Goal: Information Seeking & Learning: Learn about a topic

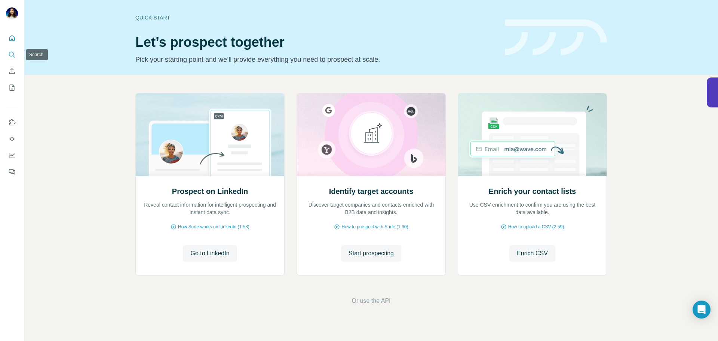
click at [10, 55] on icon "Search" at bounding box center [11, 54] width 5 height 5
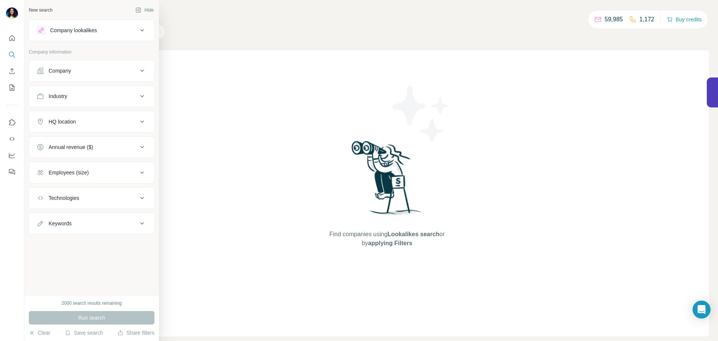
click at [69, 30] on div "Company lookalikes" at bounding box center [73, 30] width 47 height 7
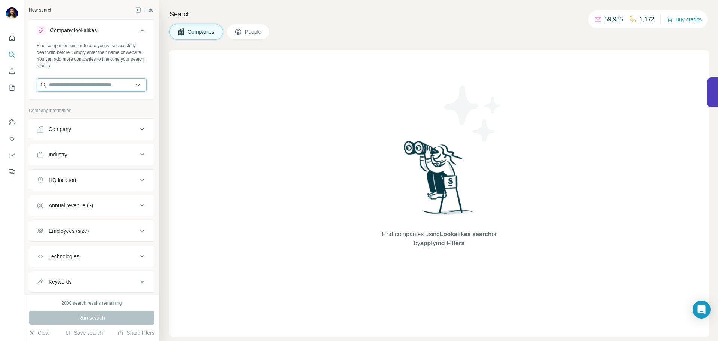
click at [83, 86] on input "text" at bounding box center [92, 84] width 110 height 13
type input "*"
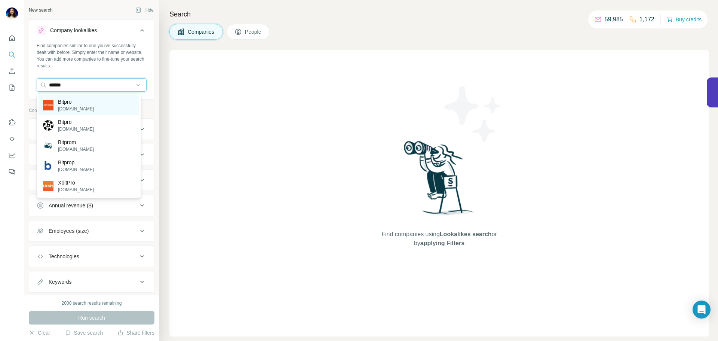
type input "******"
click at [85, 106] on div "Bitpro bitpro.no" at bounding box center [89, 105] width 101 height 20
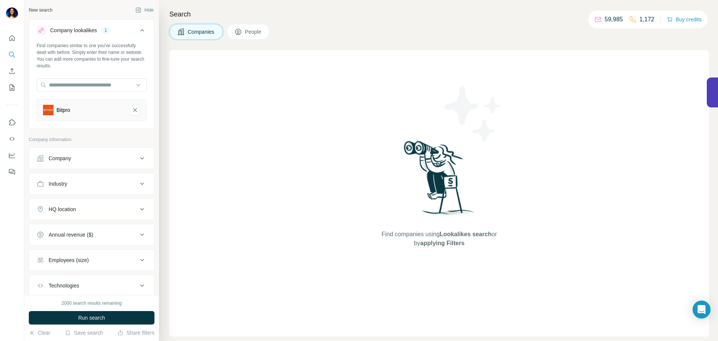
click at [99, 310] on div "2000 search results remaining Run search Clear Save search Share filters" at bounding box center [91, 318] width 135 height 46
click at [97, 316] on span "Run search" at bounding box center [91, 317] width 27 height 7
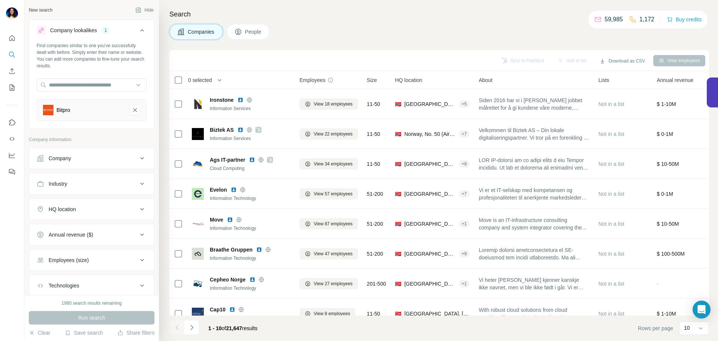
click at [502, 59] on div "Sync to HubSpot Add to list Download as CSV View employees" at bounding box center [439, 60] width 532 height 13
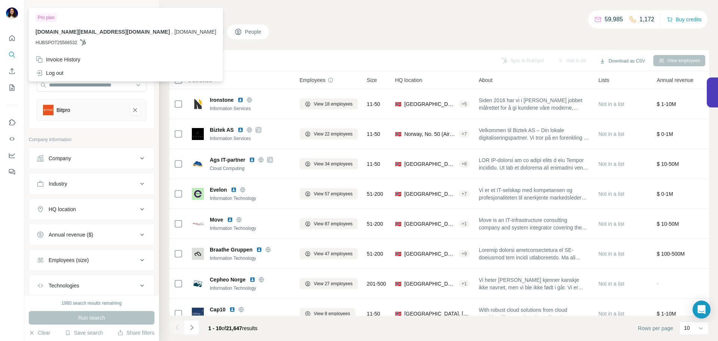
click at [15, 16] on img at bounding box center [12, 13] width 12 height 12
click at [67, 70] on div "Log out" at bounding box center [126, 72] width 190 height 13
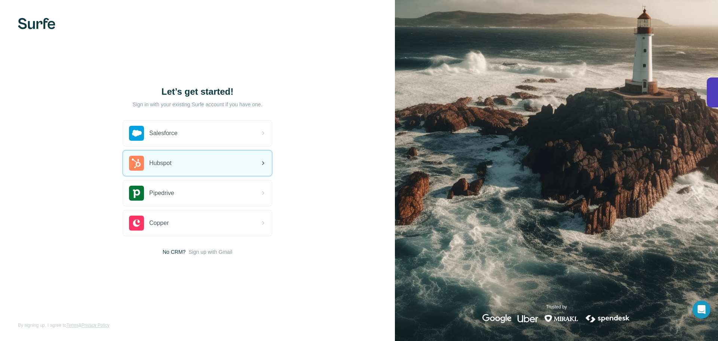
click at [221, 169] on div "Hubspot" at bounding box center [197, 162] width 149 height 25
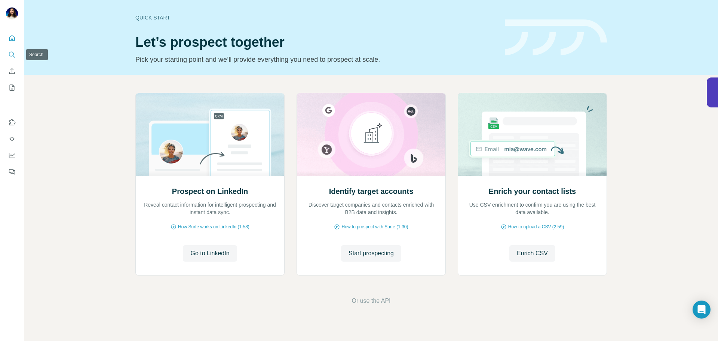
click at [11, 52] on icon "Search" at bounding box center [11, 54] width 5 height 5
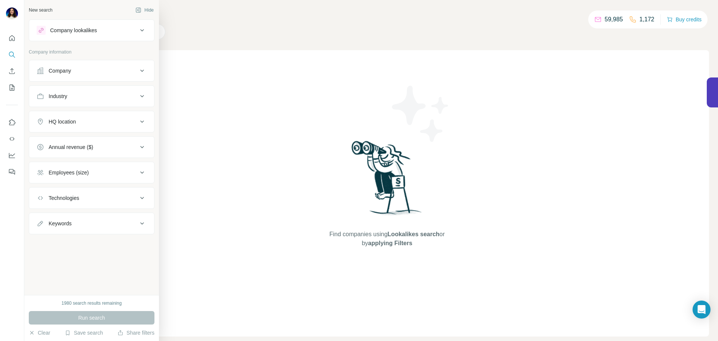
click at [49, 31] on div "Company lookalikes" at bounding box center [87, 30] width 101 height 9
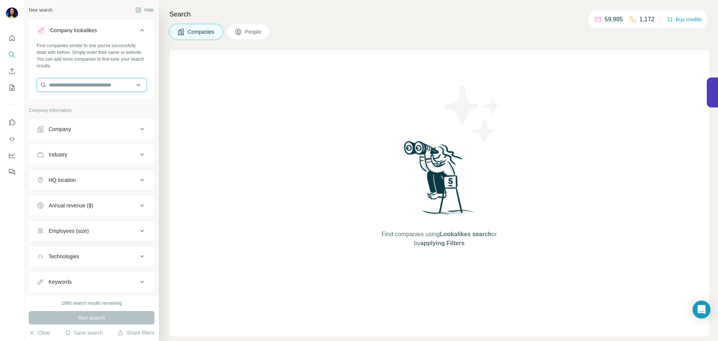
click at [87, 85] on input "text" at bounding box center [92, 84] width 110 height 13
type input "*"
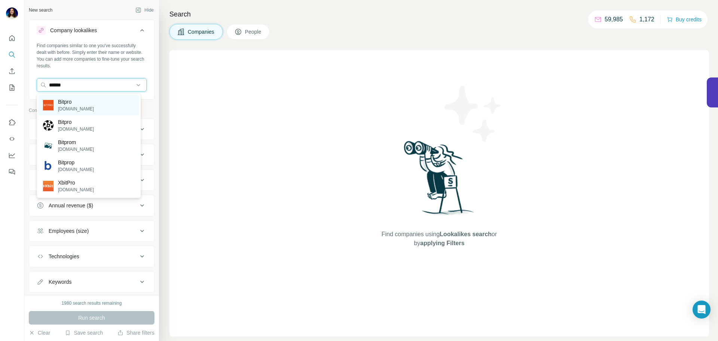
type input "******"
click at [86, 102] on div "Bitpro bitpro.no" at bounding box center [89, 105] width 101 height 20
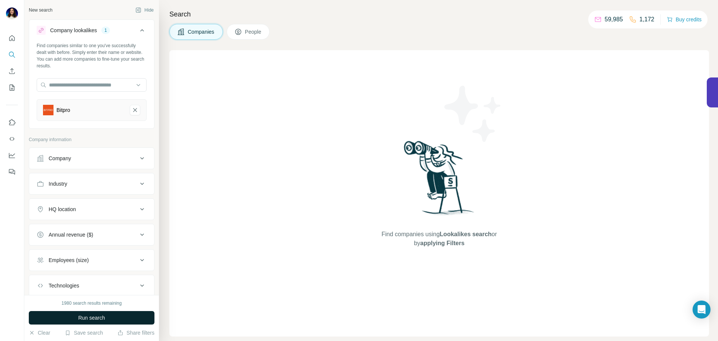
click at [95, 319] on span "Run search" at bounding box center [91, 317] width 27 height 7
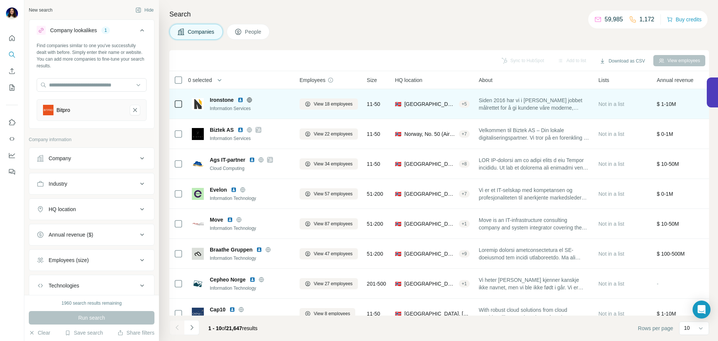
click at [237, 98] on img at bounding box center [240, 100] width 6 height 6
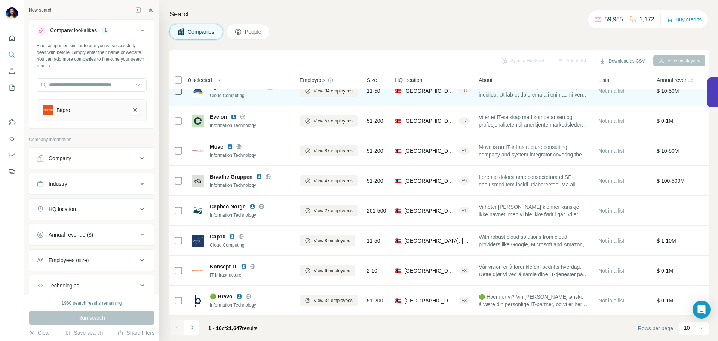
scroll to position [77, 0]
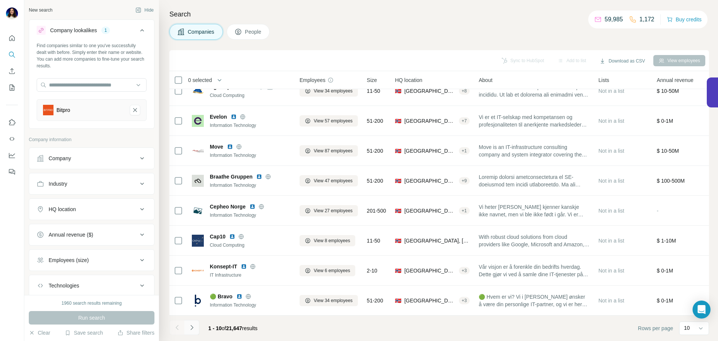
click at [194, 328] on icon "Navigate to next page" at bounding box center [191, 327] width 7 height 7
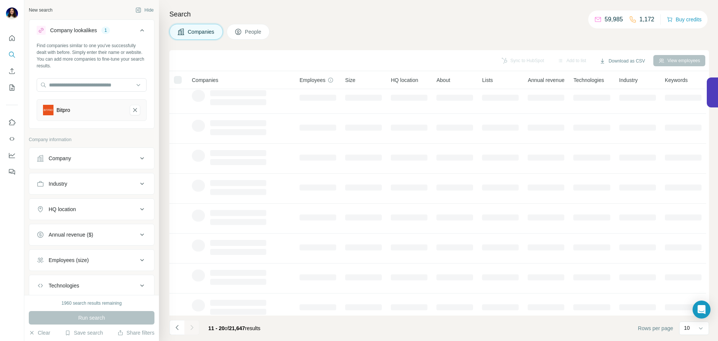
scroll to position [0, 0]
click at [130, 114] on button "Bitpro-remove-button" at bounding box center [135, 110] width 10 height 10
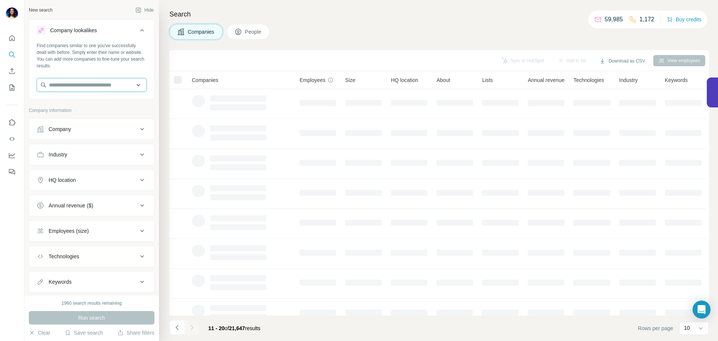
click at [104, 86] on input "text" at bounding box center [92, 84] width 110 height 13
type input "**********"
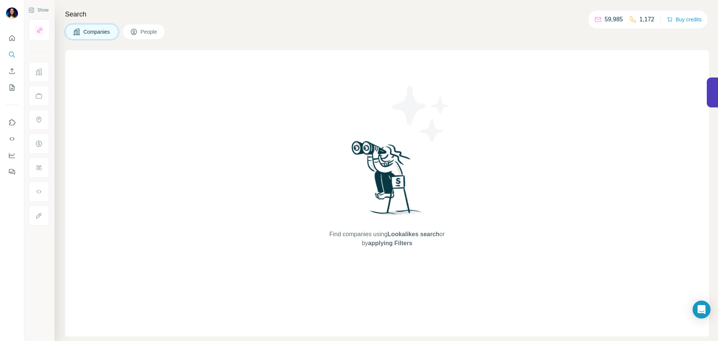
click at [101, 131] on div "Find companies using Lookalikes search or by applying Filters" at bounding box center [387, 193] width 644 height 286
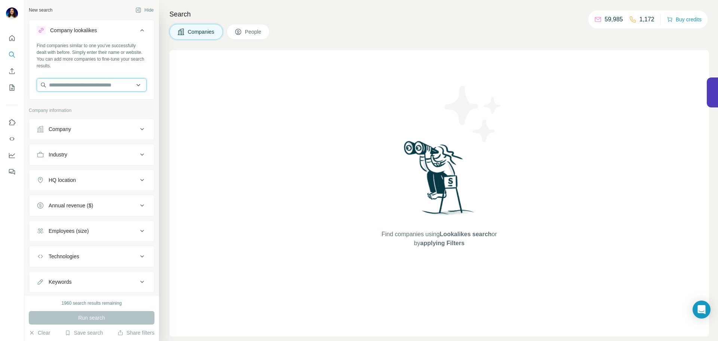
click at [67, 85] on input "text" at bounding box center [92, 84] width 110 height 13
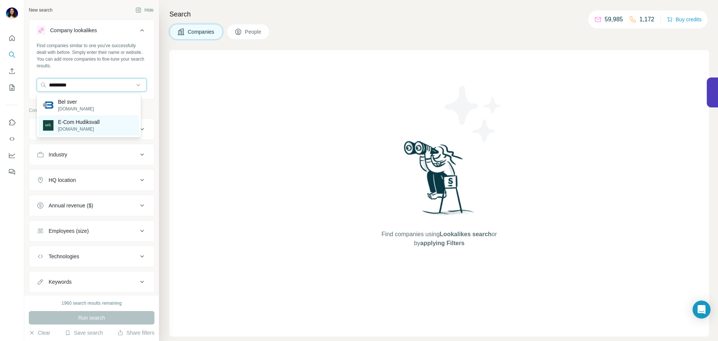
type input "*********"
click at [81, 130] on p "[DOMAIN_NAME]" at bounding box center [79, 129] width 42 height 7
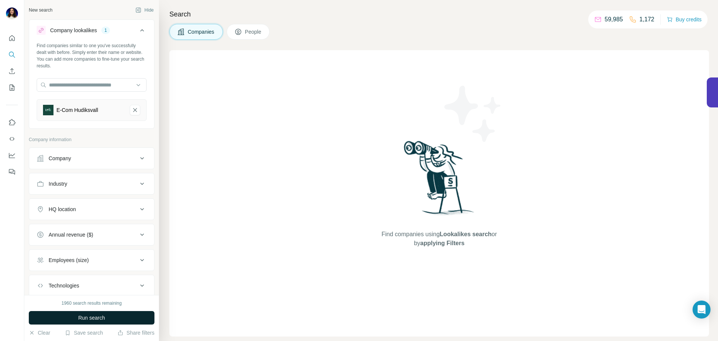
click at [98, 313] on button "Run search" at bounding box center [92, 317] width 126 height 13
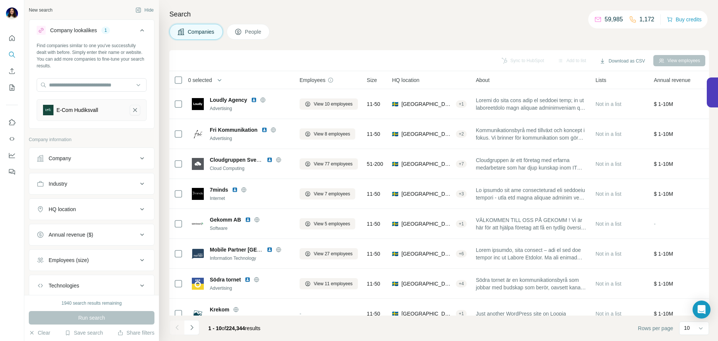
click at [132, 113] on icon "E-Com Hudiksvall-remove-button" at bounding box center [135, 109] width 7 height 7
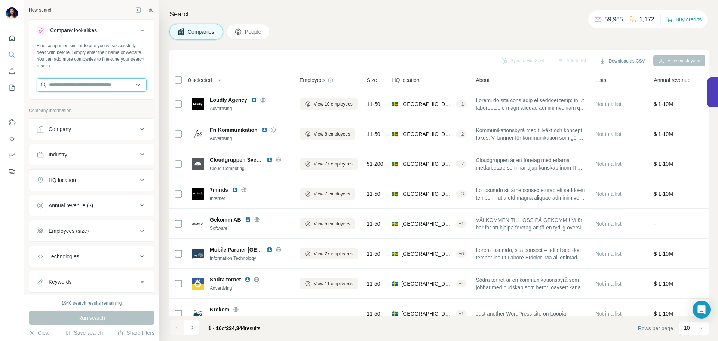
click at [98, 90] on input "text" at bounding box center [92, 84] width 110 height 13
click at [79, 87] on input "********" at bounding box center [92, 84] width 110 height 13
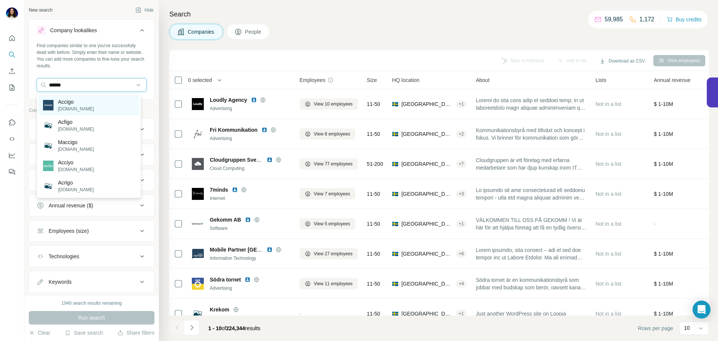
type input "******"
click at [85, 107] on div "Accigo [DOMAIN_NAME]" at bounding box center [89, 105] width 101 height 20
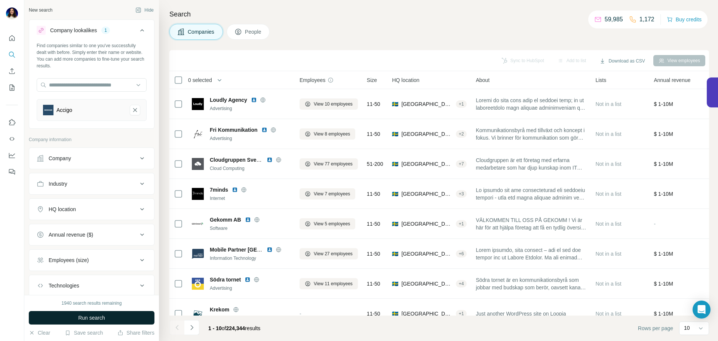
click at [108, 319] on button "Run search" at bounding box center [92, 317] width 126 height 13
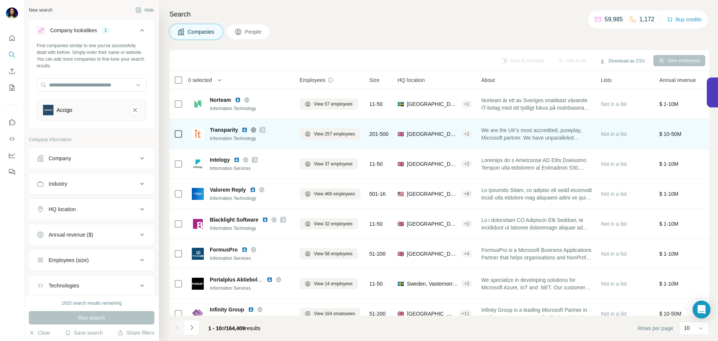
click at [246, 129] on img at bounding box center [245, 130] width 6 height 6
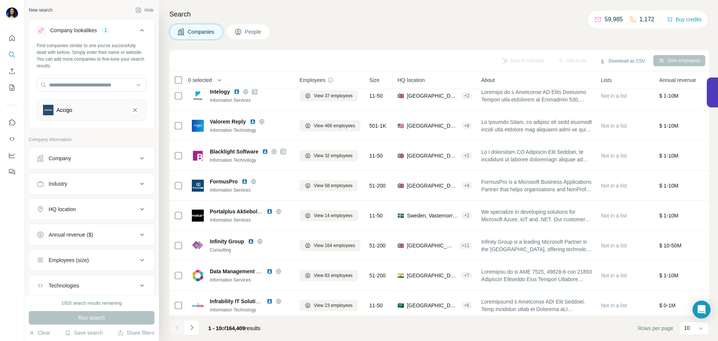
scroll to position [77, 0]
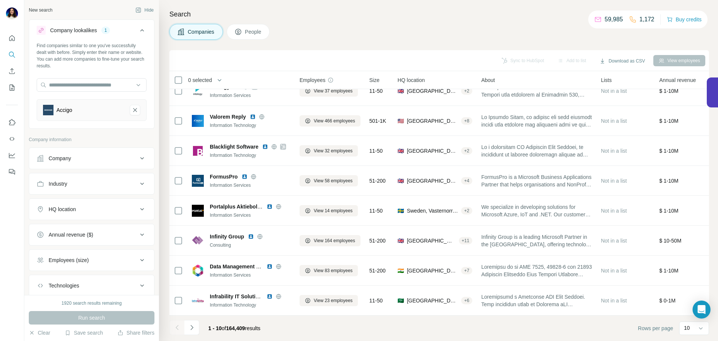
click at [98, 157] on div "Company" at bounding box center [87, 157] width 101 height 7
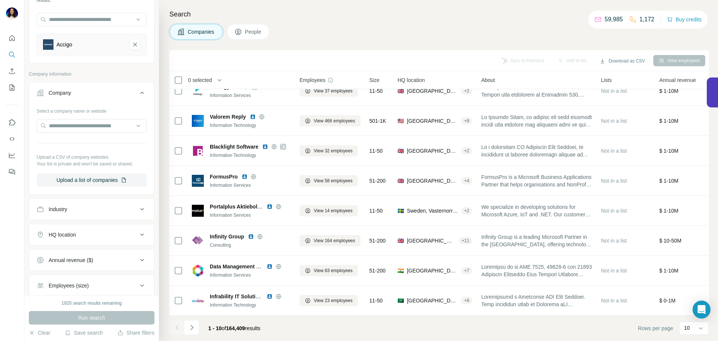
scroll to position [73, 0]
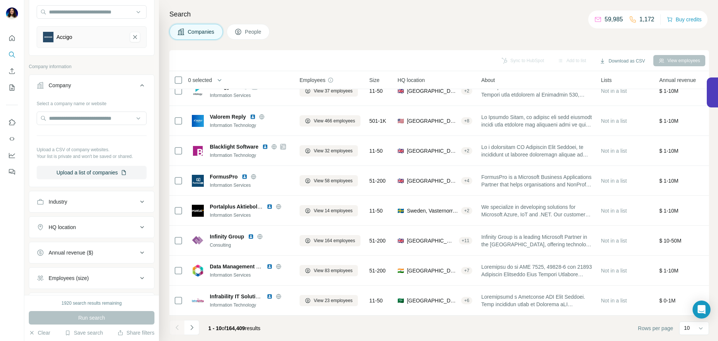
click at [78, 224] on div "HQ location" at bounding box center [87, 226] width 101 height 7
click at [76, 248] on input "text" at bounding box center [92, 245] width 110 height 13
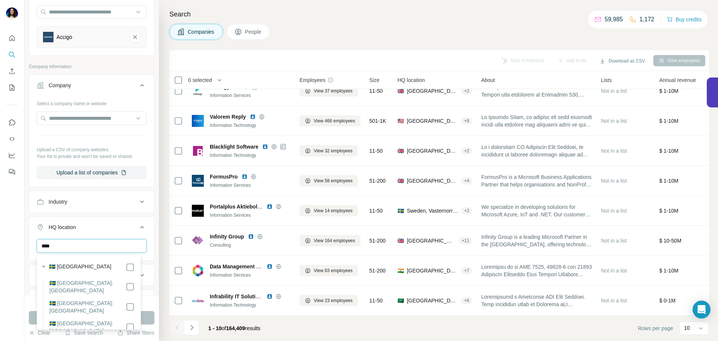
type input "****"
click at [77, 270] on div "🇸🇪 [GEOGRAPHIC_DATA]" at bounding box center [92, 267] width 86 height 9
click at [171, 321] on div at bounding box center [176, 327] width 15 height 15
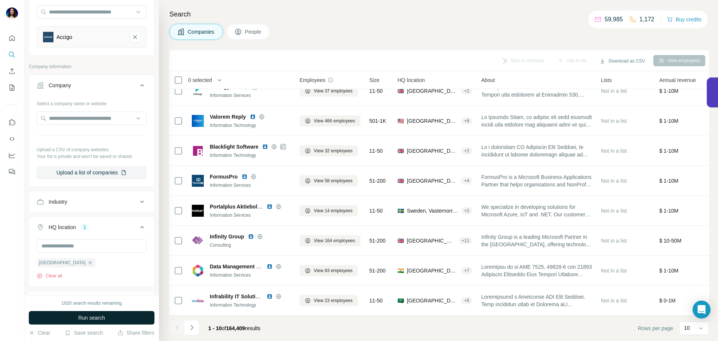
click at [140, 317] on button "Run search" at bounding box center [92, 317] width 126 height 13
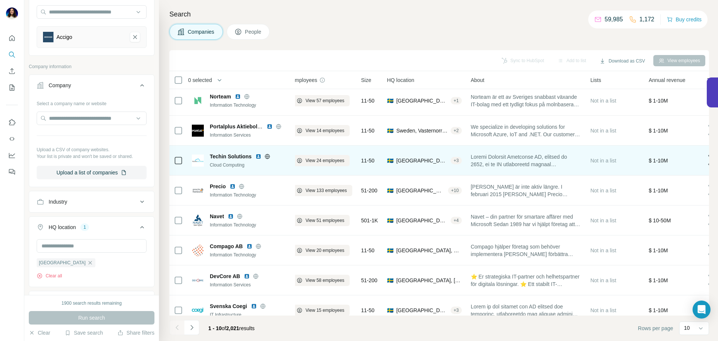
scroll to position [4, 8]
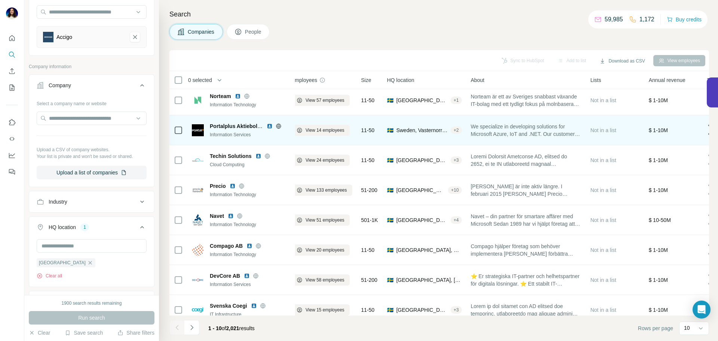
click at [268, 127] on img at bounding box center [270, 126] width 6 height 6
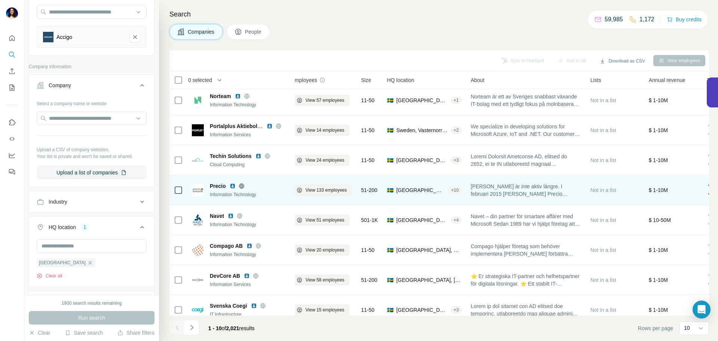
click at [234, 185] on img at bounding box center [233, 186] width 6 height 6
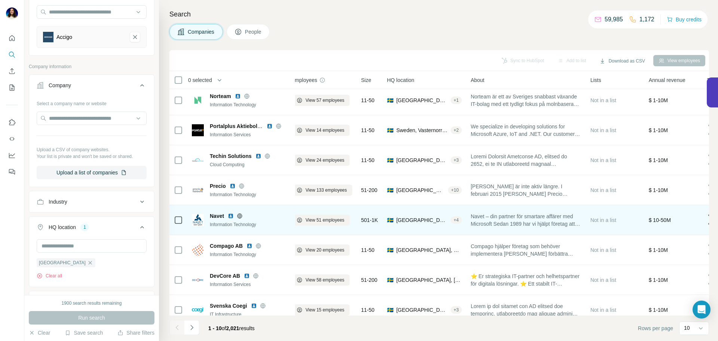
click at [231, 215] on img at bounding box center [231, 216] width 6 height 6
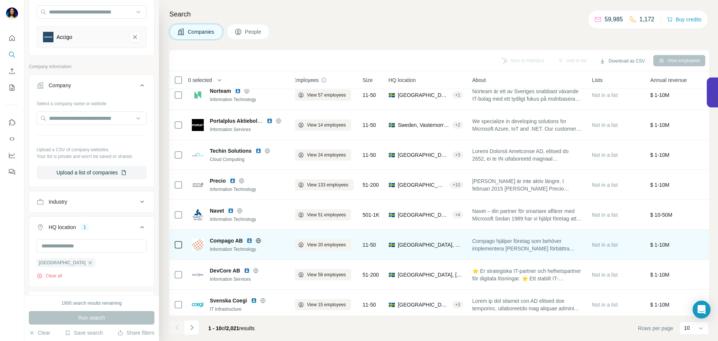
click at [248, 239] on img at bounding box center [249, 240] width 6 height 6
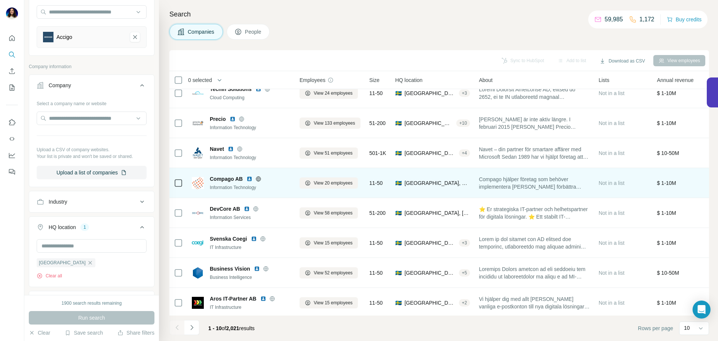
scroll to position [77, 0]
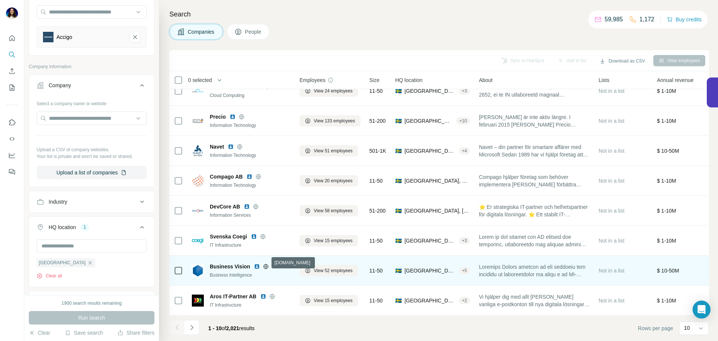
drag, startPoint x: 264, startPoint y: 262, endPoint x: 256, endPoint y: 263, distance: 7.9
click at [256, 263] on img at bounding box center [257, 266] width 6 height 6
click at [255, 263] on img at bounding box center [257, 266] width 6 height 6
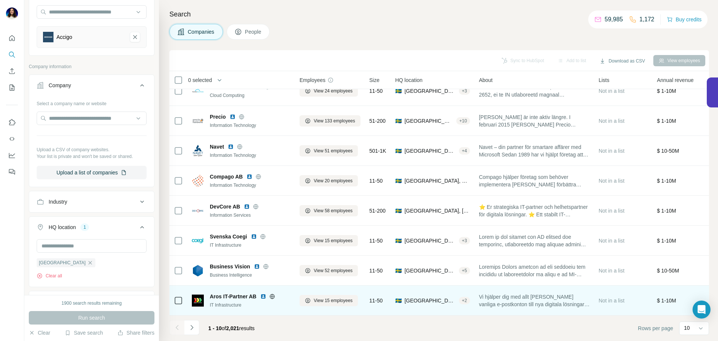
click at [263, 293] on img at bounding box center [263, 296] width 6 height 6
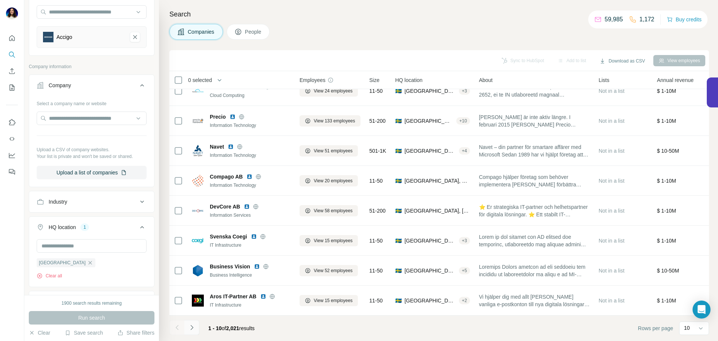
click at [192, 331] on button "Navigate to next page" at bounding box center [191, 327] width 15 height 15
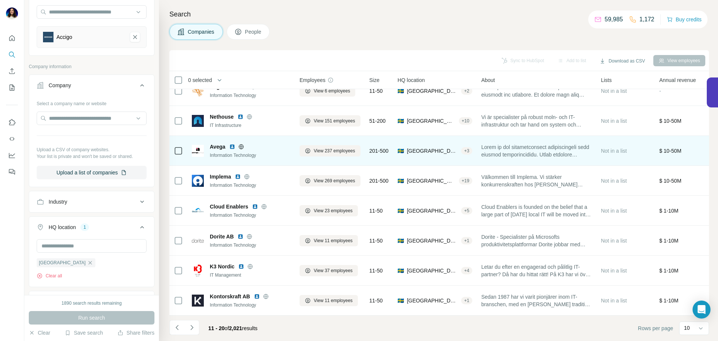
scroll to position [0, 0]
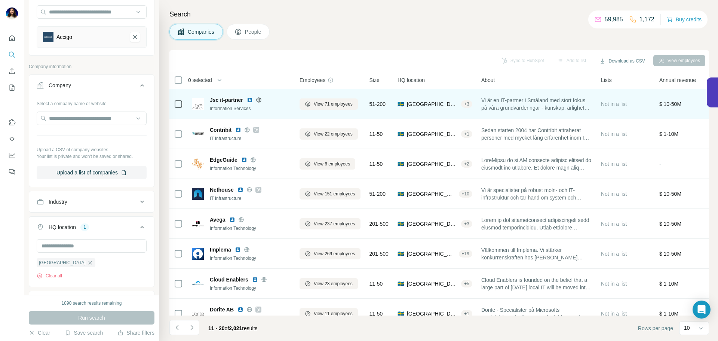
click at [252, 102] on img at bounding box center [250, 100] width 6 height 6
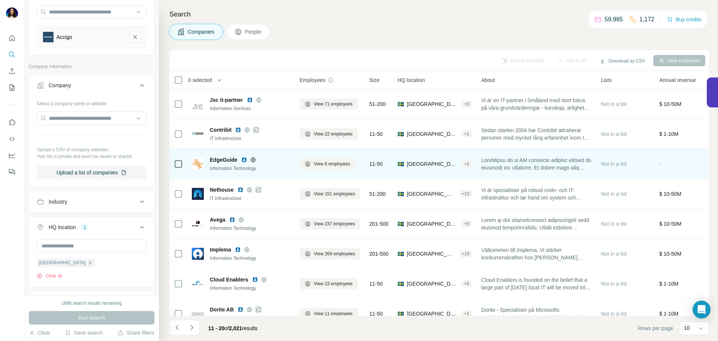
click at [245, 159] on img at bounding box center [244, 160] width 6 height 6
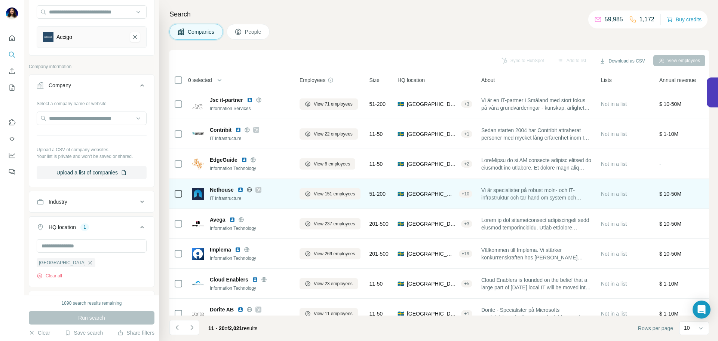
click at [240, 189] on img at bounding box center [240, 190] width 6 height 6
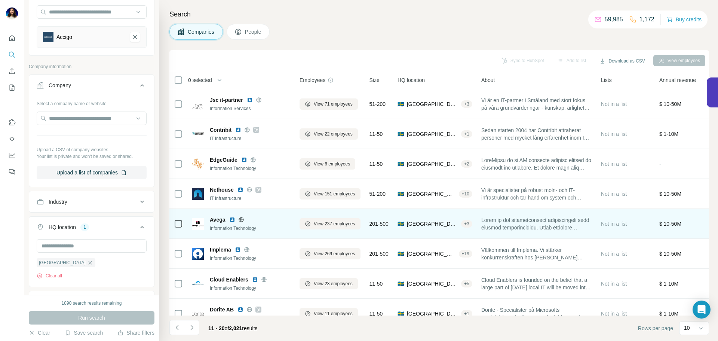
click at [231, 218] on img at bounding box center [232, 220] width 6 height 6
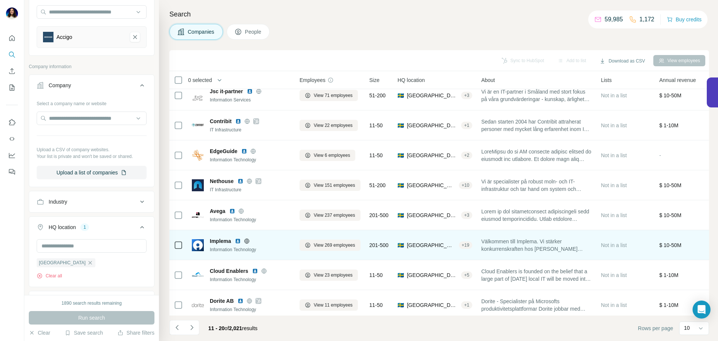
scroll to position [10, 0]
click at [237, 238] on img at bounding box center [238, 240] width 6 height 6
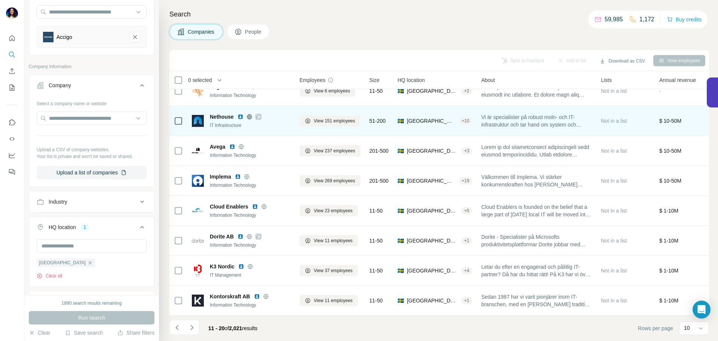
scroll to position [76, 0]
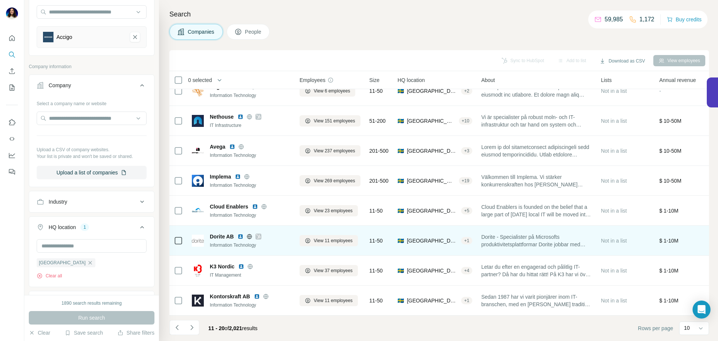
click at [242, 235] on img at bounding box center [240, 236] width 6 height 6
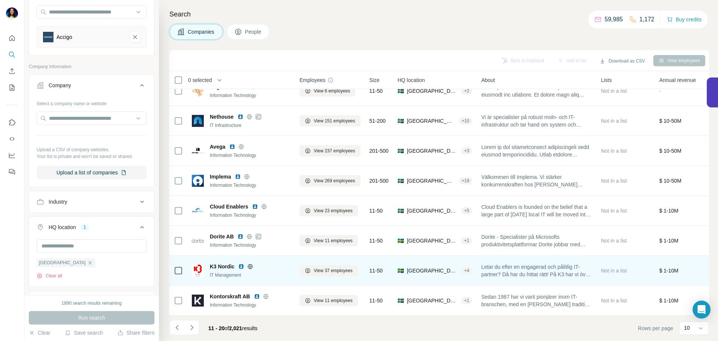
click at [241, 264] on img at bounding box center [241, 266] width 6 height 6
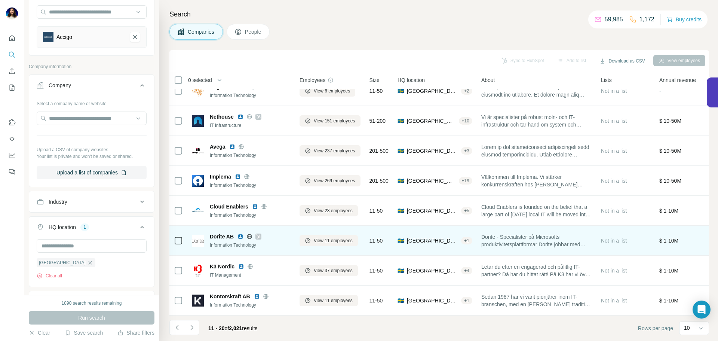
scroll to position [77, 0]
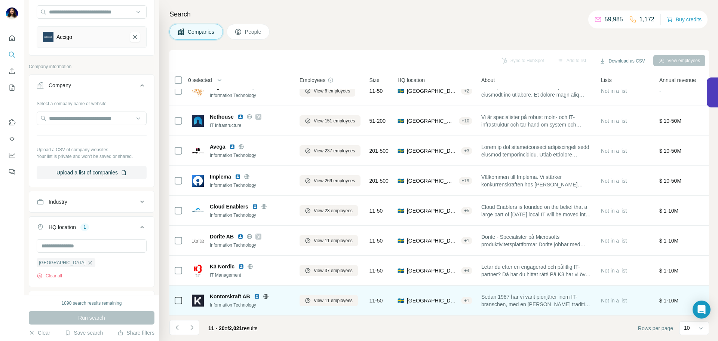
click at [257, 293] on img at bounding box center [257, 296] width 6 height 6
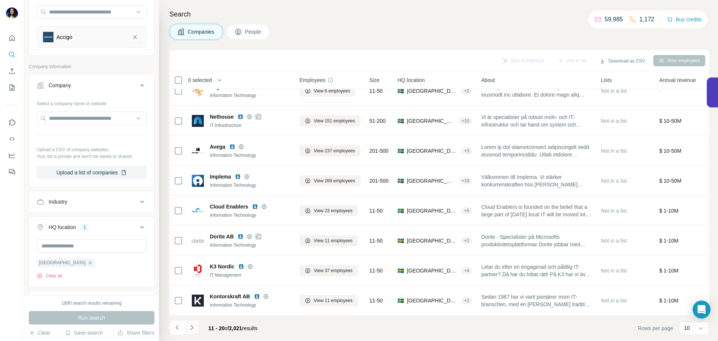
click at [195, 330] on icon "Navigate to next page" at bounding box center [191, 327] width 7 height 7
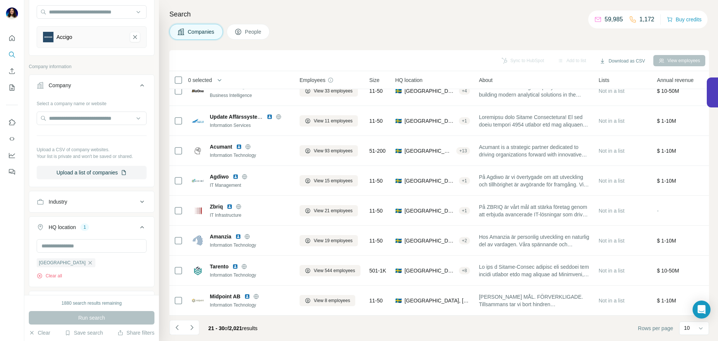
click at [253, 182] on div "IT Management" at bounding box center [250, 185] width 81 height 7
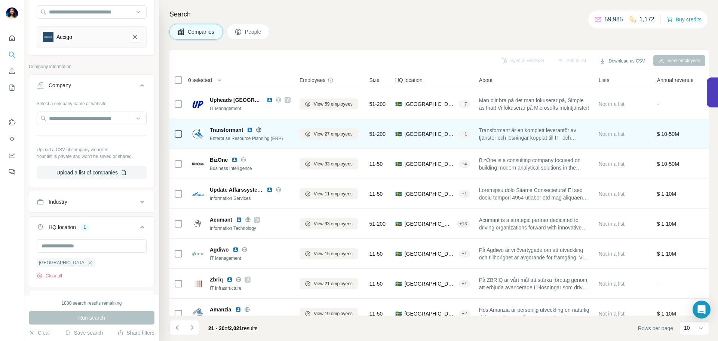
click at [251, 131] on img at bounding box center [250, 130] width 6 height 6
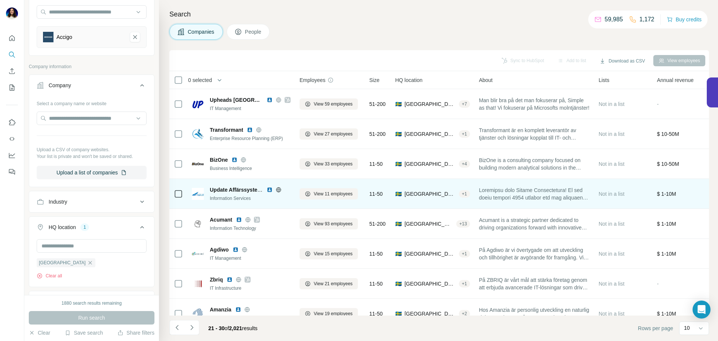
scroll to position [22, 0]
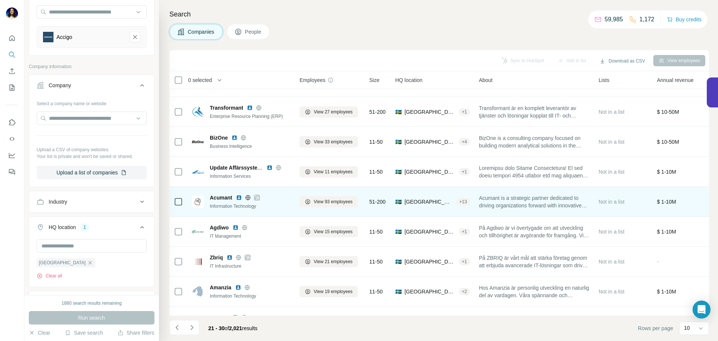
click at [238, 199] on img at bounding box center [239, 197] width 6 height 6
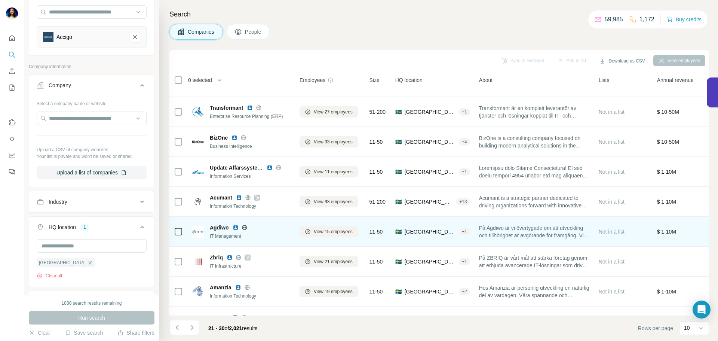
click at [235, 227] on img at bounding box center [236, 227] width 6 height 6
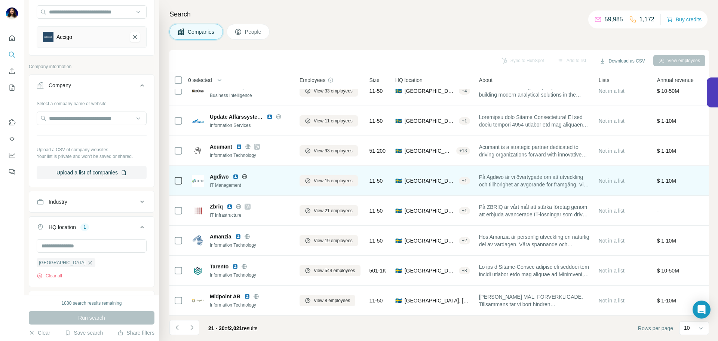
scroll to position [77, 0]
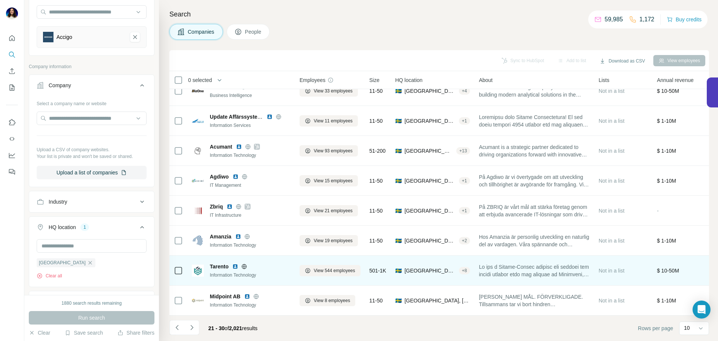
click at [237, 264] on img at bounding box center [235, 266] width 6 height 6
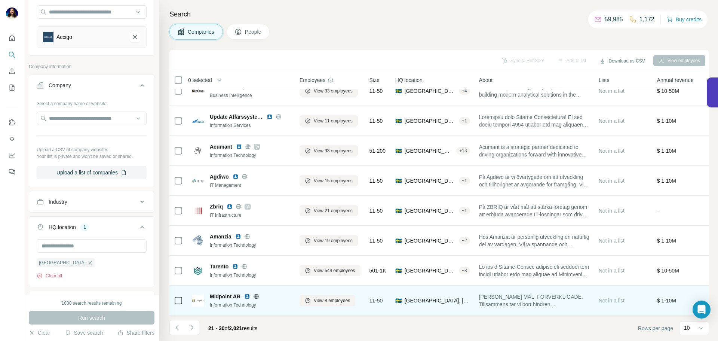
click at [249, 294] on img at bounding box center [247, 296] width 6 height 6
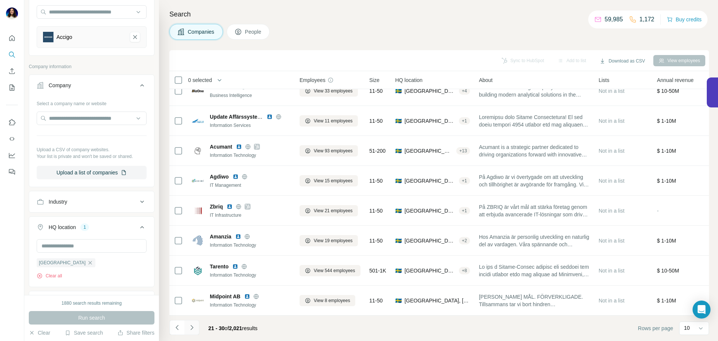
click at [190, 321] on button "Navigate to next page" at bounding box center [191, 327] width 15 height 15
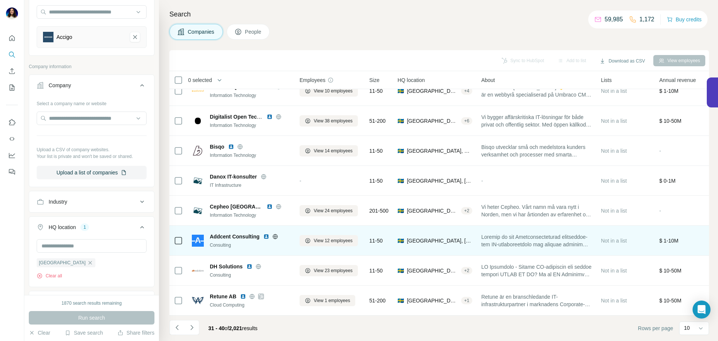
scroll to position [0, 0]
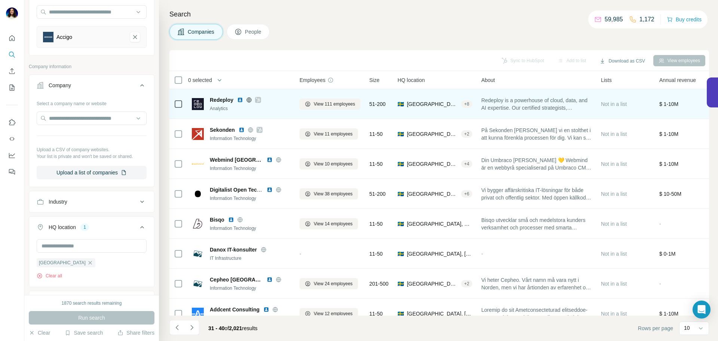
click at [240, 99] on img at bounding box center [240, 100] width 6 height 6
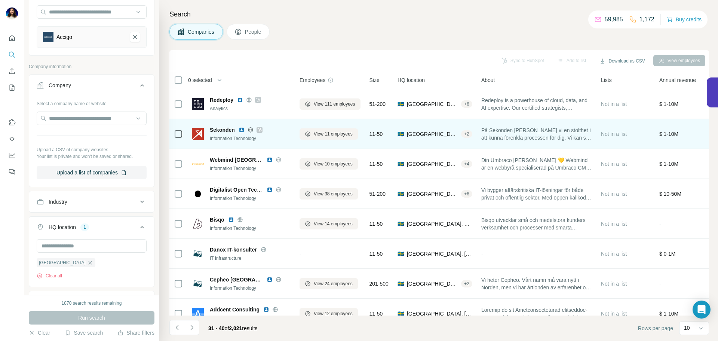
click at [244, 129] on img at bounding box center [242, 130] width 6 height 6
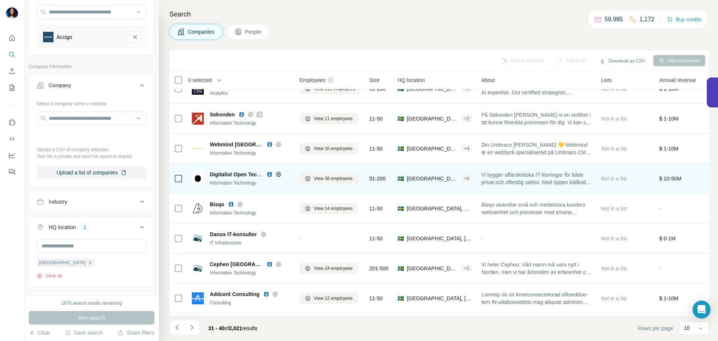
scroll to position [77, 0]
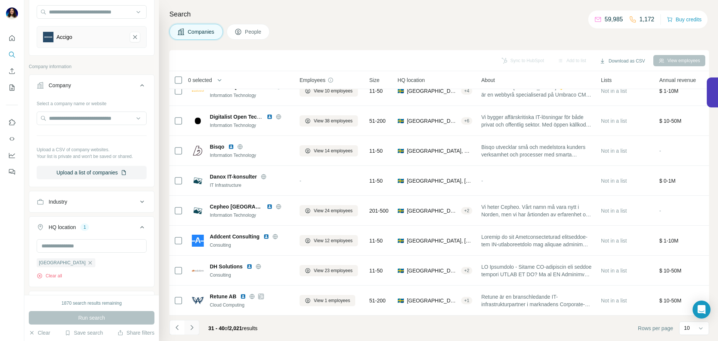
click at [192, 329] on icon "Navigate to next page" at bounding box center [191, 327] width 7 height 7
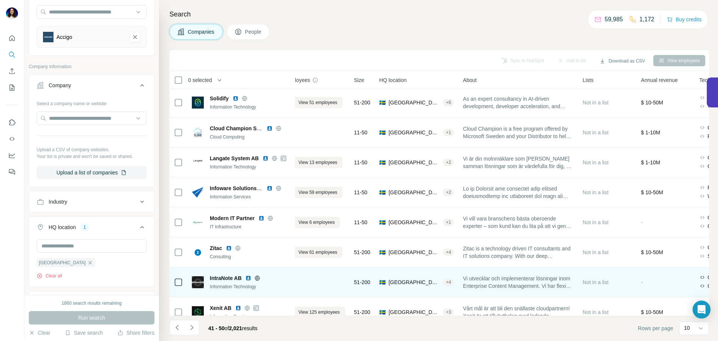
scroll to position [32, 15]
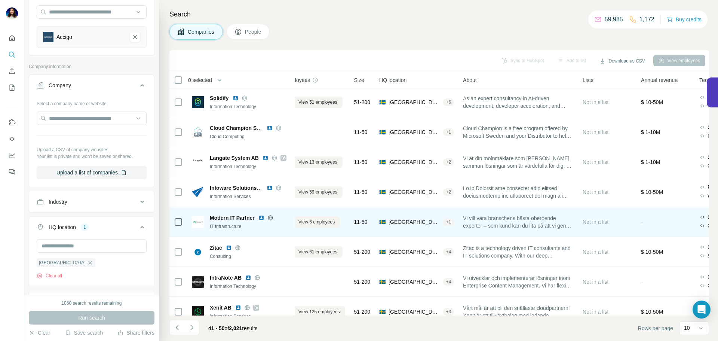
click at [264, 218] on img at bounding box center [261, 218] width 6 height 6
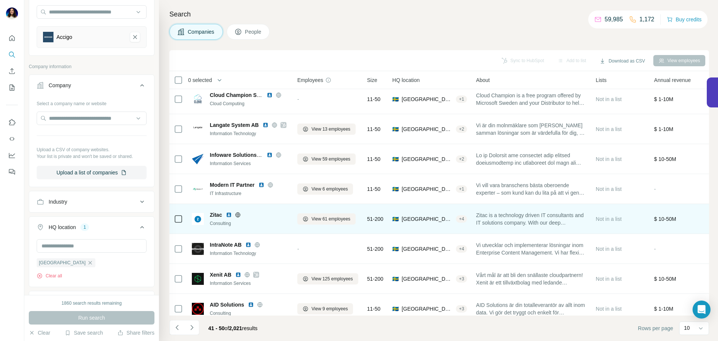
scroll to position [77, 0]
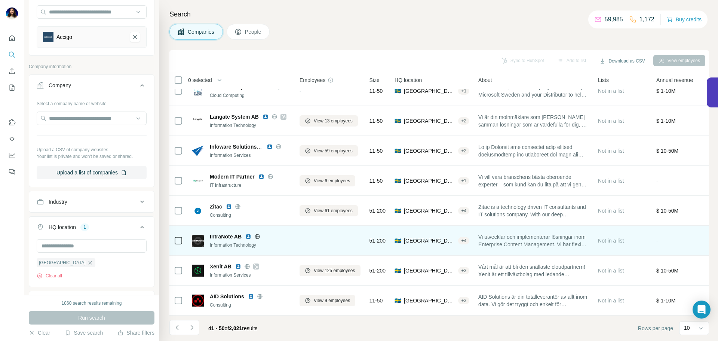
click at [248, 234] on img at bounding box center [248, 236] width 6 height 6
